Goal: Navigation & Orientation: Find specific page/section

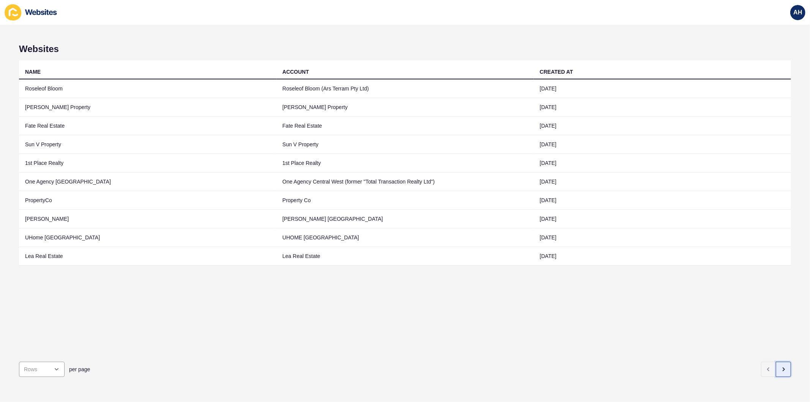
click at [780, 366] on icon "button" at bounding box center [783, 369] width 6 height 6
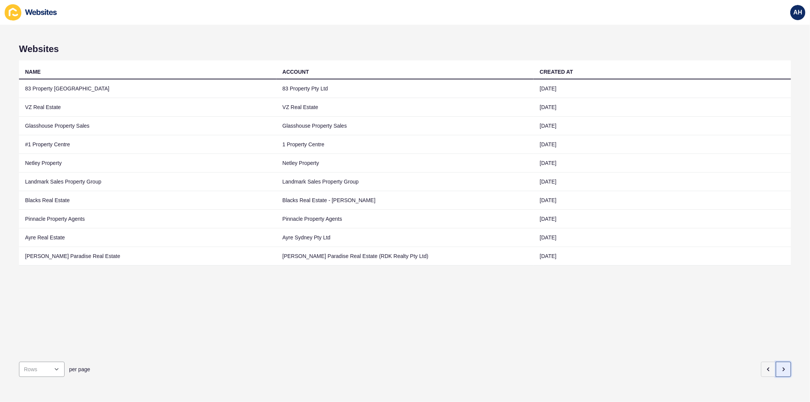
click at [780, 366] on icon "button" at bounding box center [783, 369] width 6 height 6
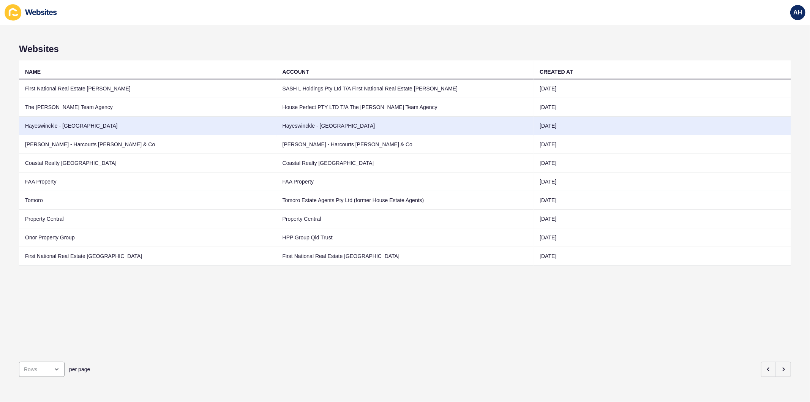
click at [416, 127] on td "Hayeswinckle - Newtown" at bounding box center [404, 126] width 257 height 19
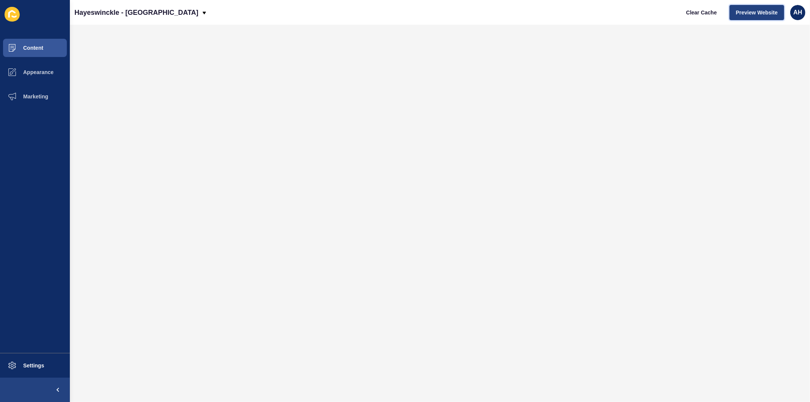
click at [743, 14] on span "Preview Website" at bounding box center [757, 13] width 42 height 8
